Goal: Information Seeking & Learning: Learn about a topic

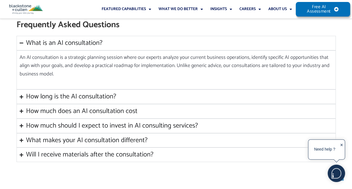
click at [82, 94] on div "How long is the AI consultation?" at bounding box center [71, 96] width 90 height 8
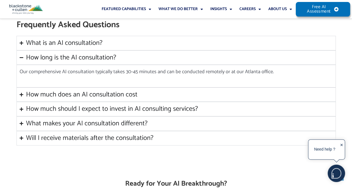
click at [82, 94] on div "How much does an AI consultation cost" at bounding box center [82, 95] width 112 height 8
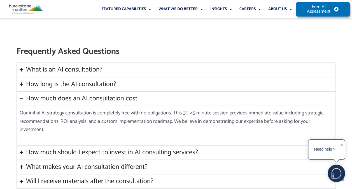
scroll to position [782, 0]
click at [98, 149] on div "How much should I expect to invest in AI consulting services?" at bounding box center [112, 153] width 172 height 8
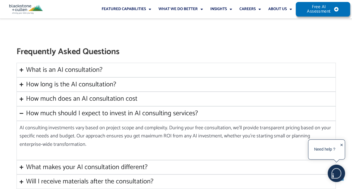
click at [116, 166] on div "What makes your AI consultation different?" at bounding box center [87, 167] width 122 height 8
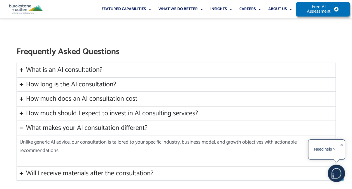
click at [116, 169] on div "Will I receive materials after the consultation?" at bounding box center [90, 173] width 128 height 8
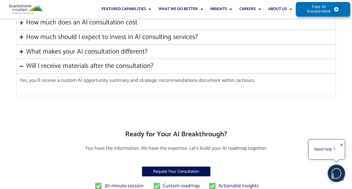
scroll to position [858, 0]
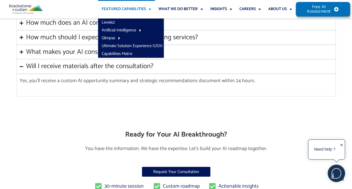
click at [133, 9] on link "Featured Capabilities" at bounding box center [126, 9] width 57 height 18
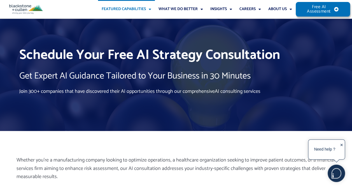
click at [133, 9] on link "Featured Capabilities" at bounding box center [126, 9] width 57 height 18
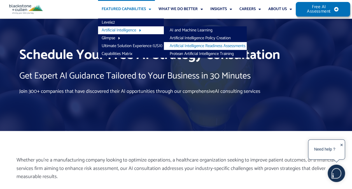
click at [181, 42] on link "Artificial Intelligence Readiness Assessments" at bounding box center [205, 46] width 83 height 8
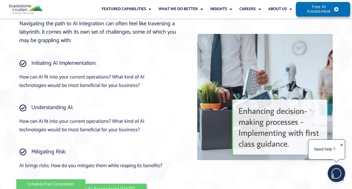
scroll to position [838, 0]
